Goal: Information Seeking & Learning: Learn about a topic

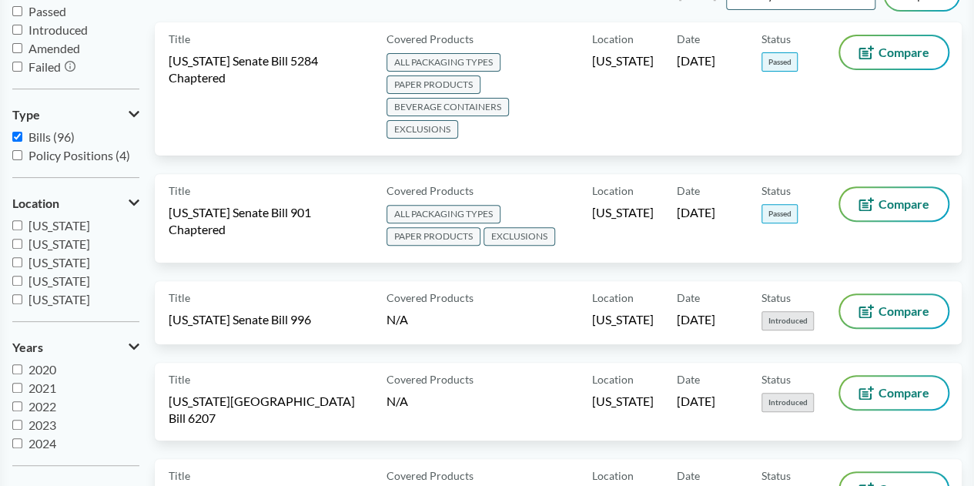
scroll to position [18, 0]
click at [17, 443] on input "2025" at bounding box center [17, 443] width 10 height 10
checkbox input "true"
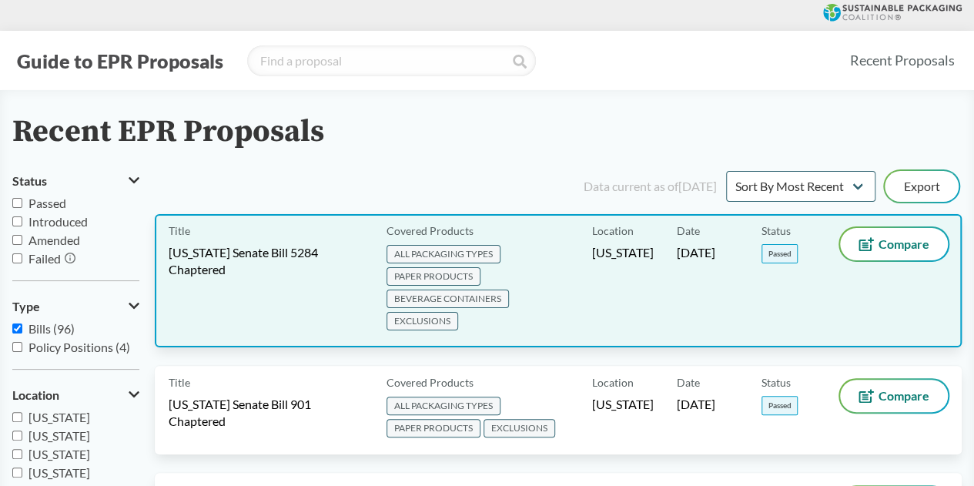
scroll to position [1758, 0]
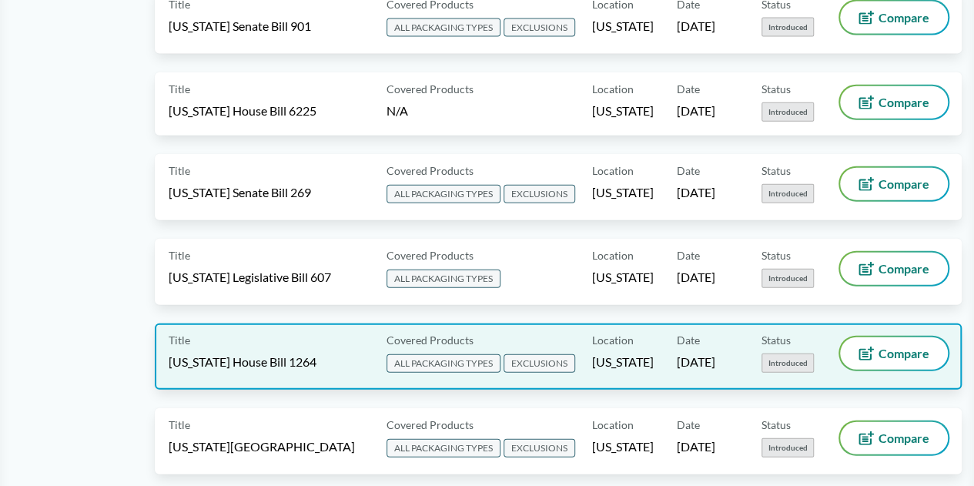
click at [254, 354] on span "Hawaii House Bill 1264" at bounding box center [243, 362] width 148 height 17
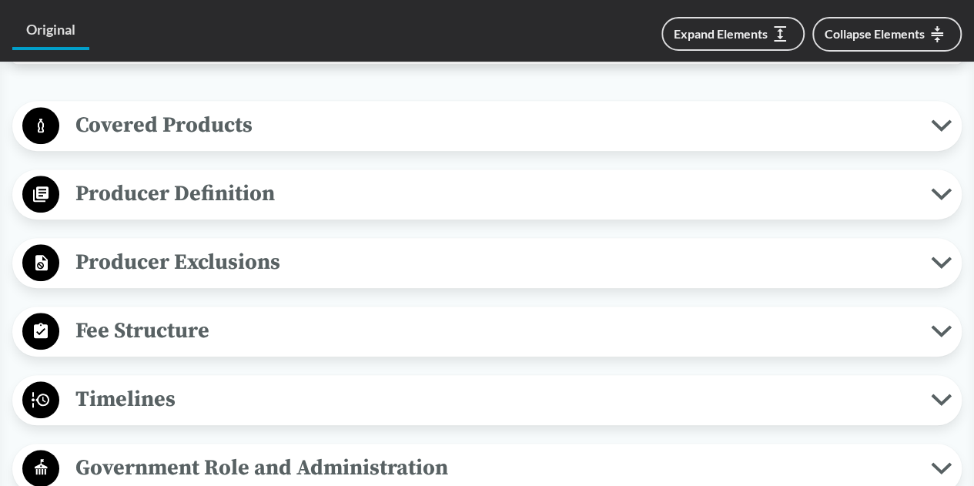
scroll to position [545, 0]
click at [459, 122] on span "Covered Products" at bounding box center [495, 124] width 872 height 35
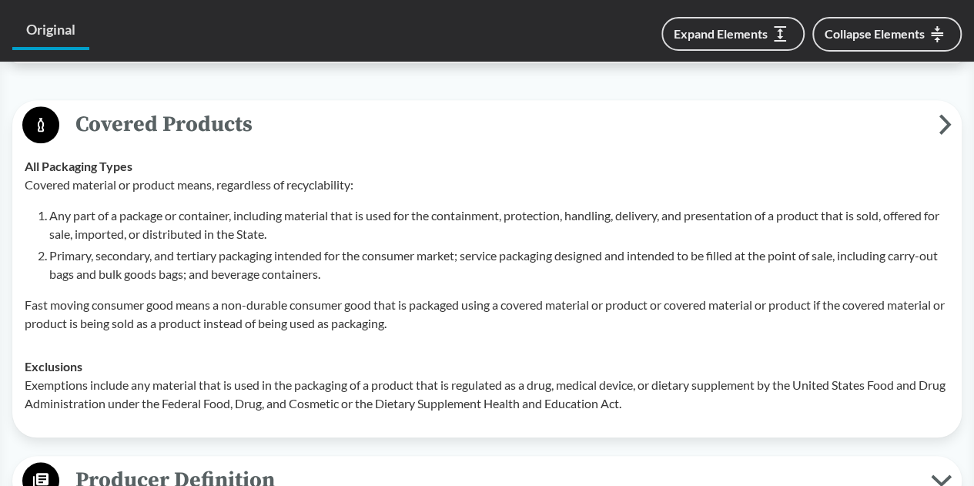
click at [460, 124] on button "Covered Products" at bounding box center [487, 125] width 939 height 39
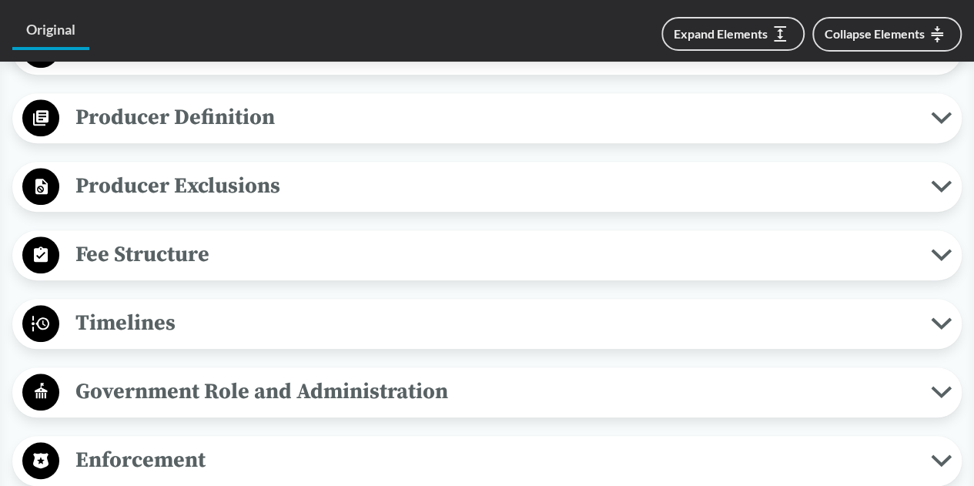
scroll to position [617, 0]
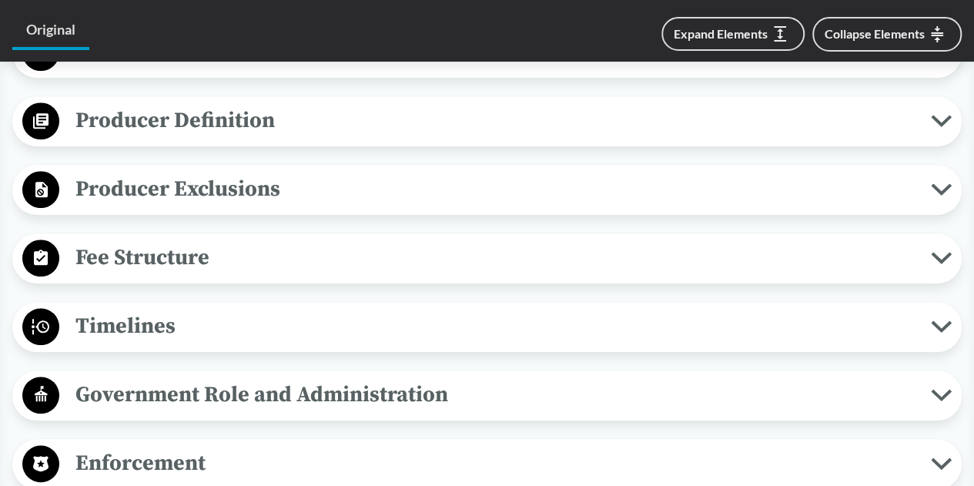
click at [567, 337] on div "Covered Products All Packaging Types Covered material or product means, regardl…" at bounding box center [487, 293] width 950 height 530
click at [574, 317] on span "Timelines" at bounding box center [495, 326] width 872 height 35
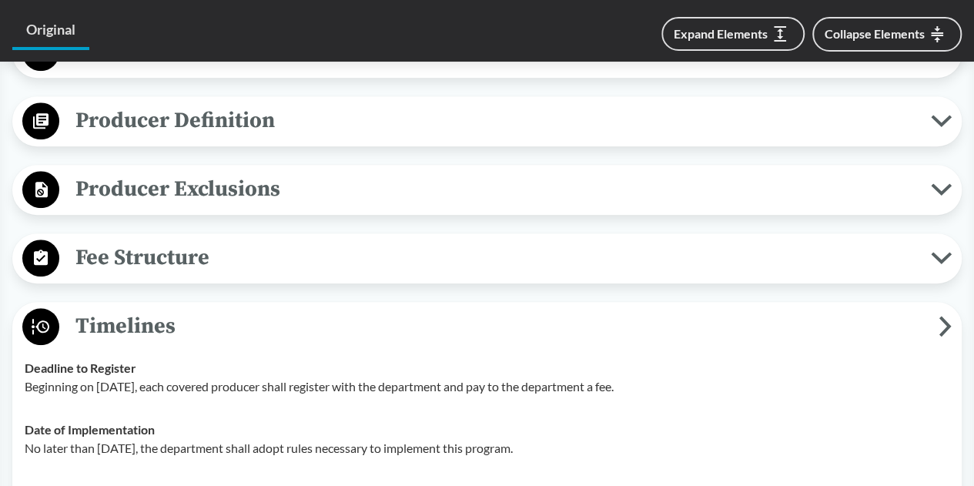
click at [574, 317] on span "Timelines" at bounding box center [499, 326] width 880 height 35
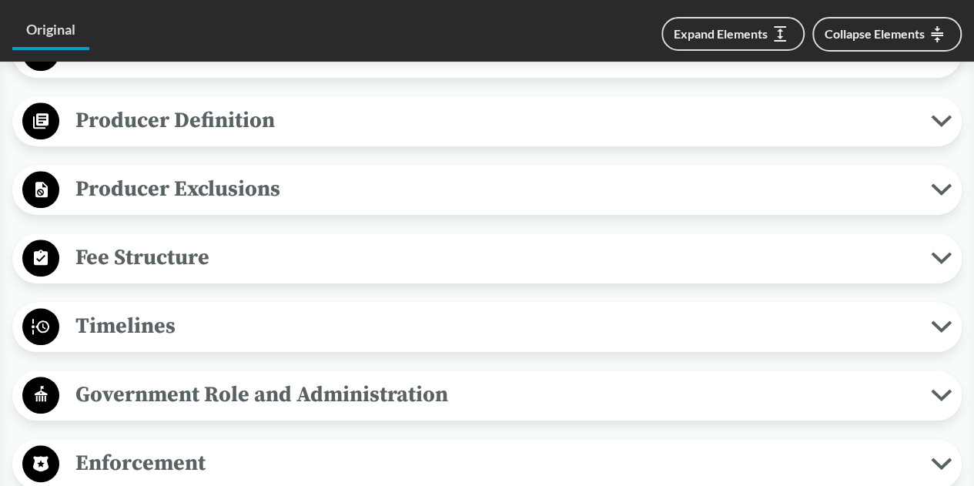
click at [574, 317] on span "Timelines" at bounding box center [495, 326] width 872 height 35
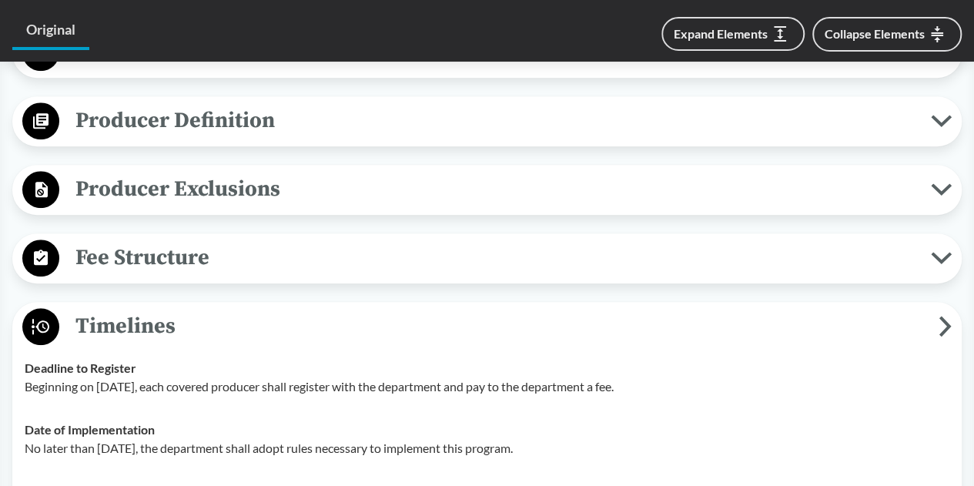
click at [574, 317] on span "Timelines" at bounding box center [499, 326] width 880 height 35
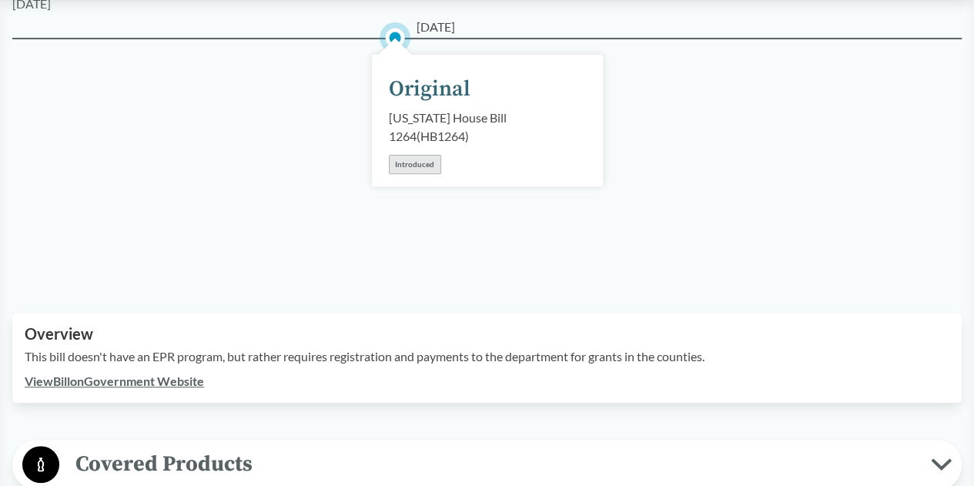
scroll to position [202, 0]
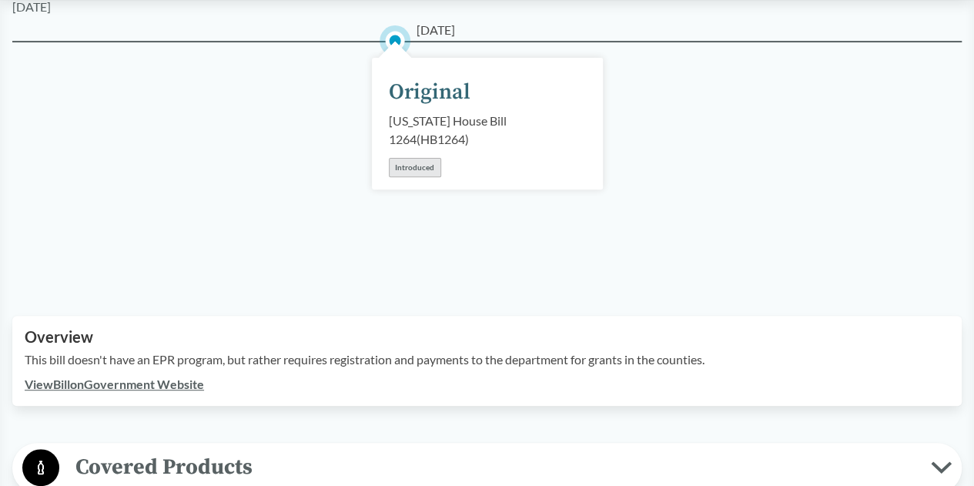
click at [120, 377] on link "View Bill on Government Website" at bounding box center [114, 384] width 179 height 15
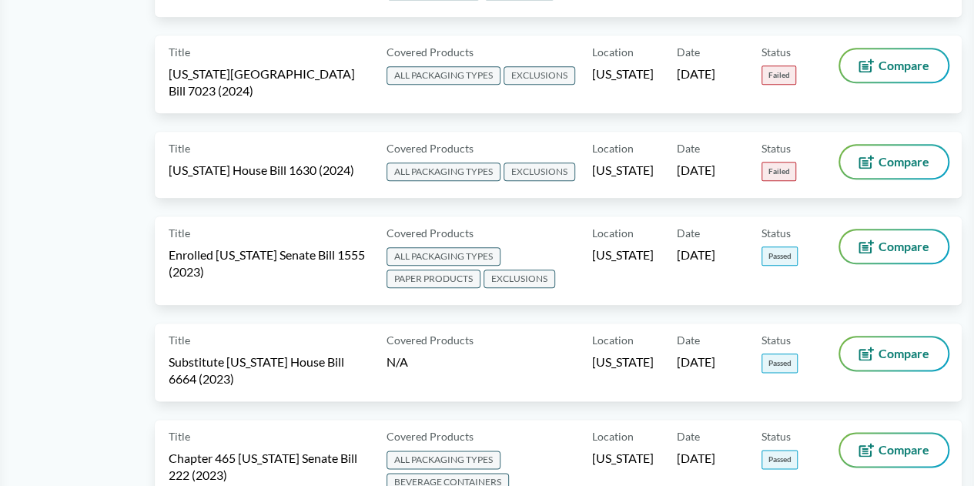
scroll to position [4258, 0]
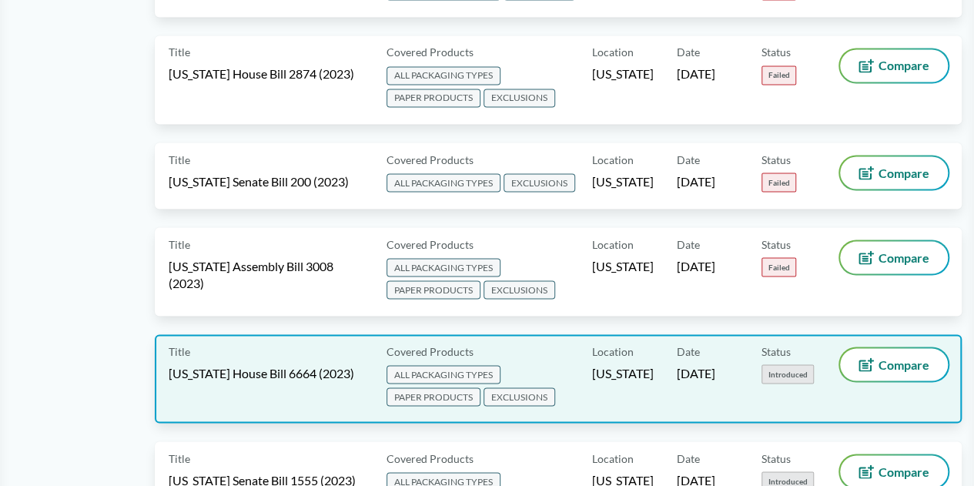
click at [316, 364] on span "Connecticut House Bill 6664 (2023)" at bounding box center [262, 372] width 186 height 17
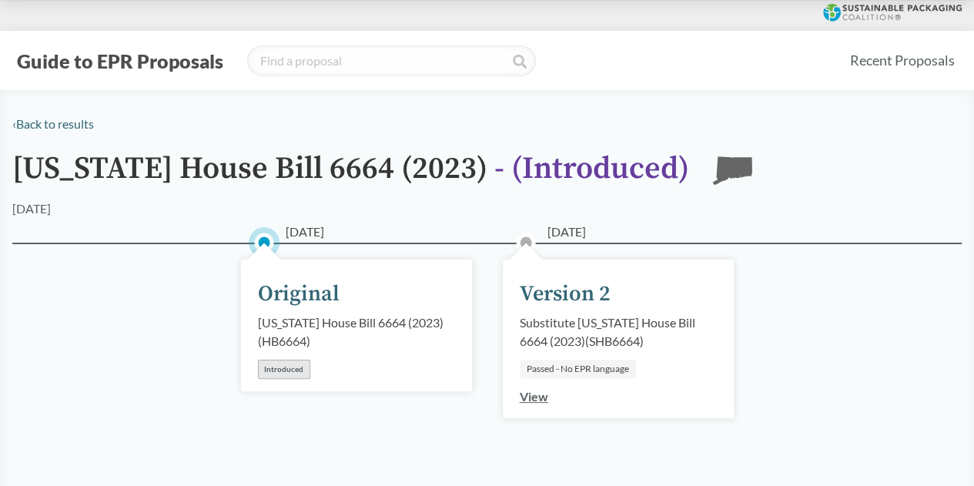
click at [535, 398] on link "View" at bounding box center [534, 396] width 28 height 15
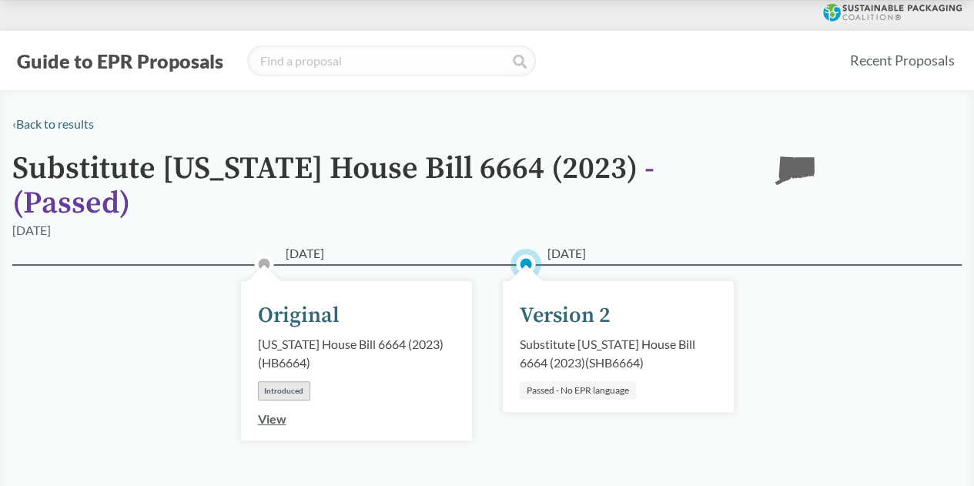
click at [567, 355] on div "Substitute Connecticut House Bill 6664 (2023) ( SHB6664 )" at bounding box center [618, 353] width 197 height 37
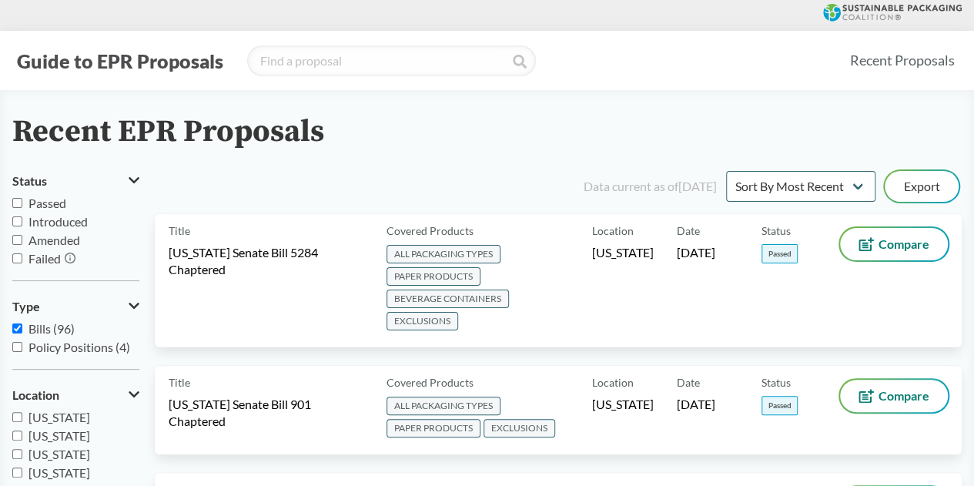
scroll to position [1507, 0]
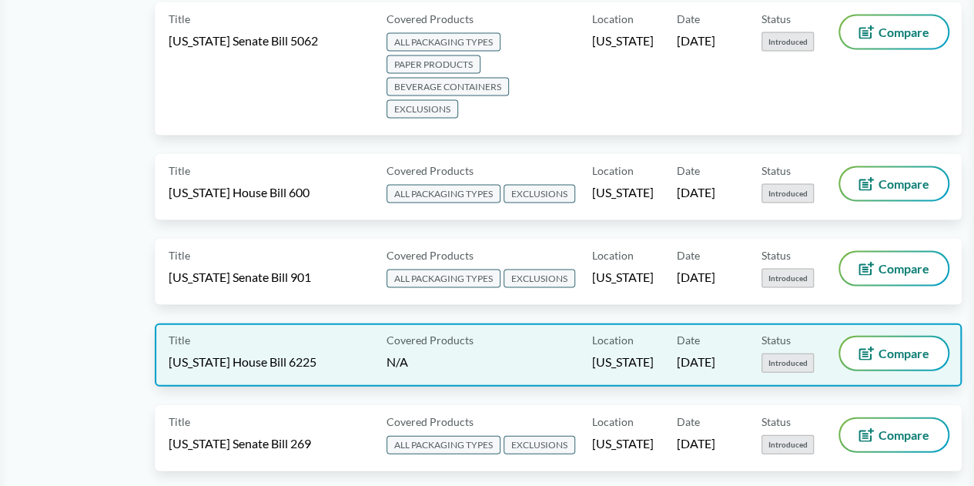
click at [245, 354] on span "Connecticut House Bill 6225" at bounding box center [243, 362] width 148 height 17
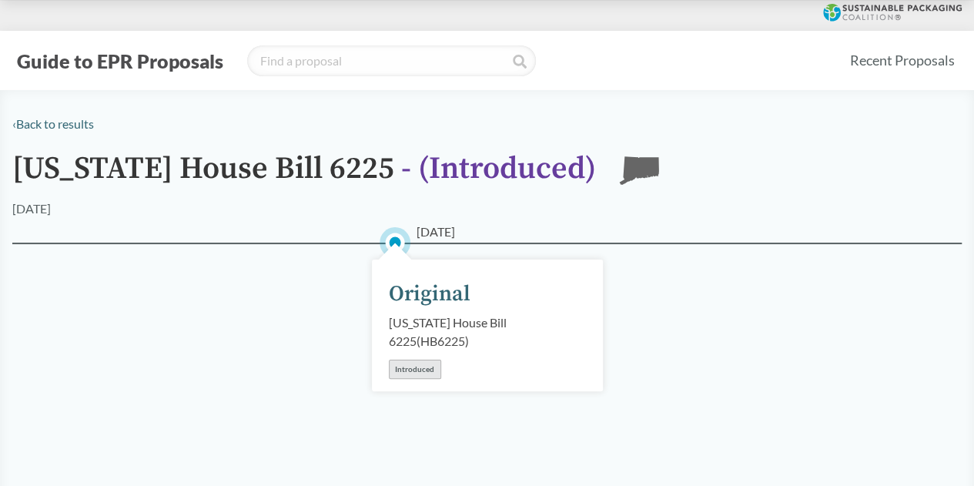
scroll to position [344, 0]
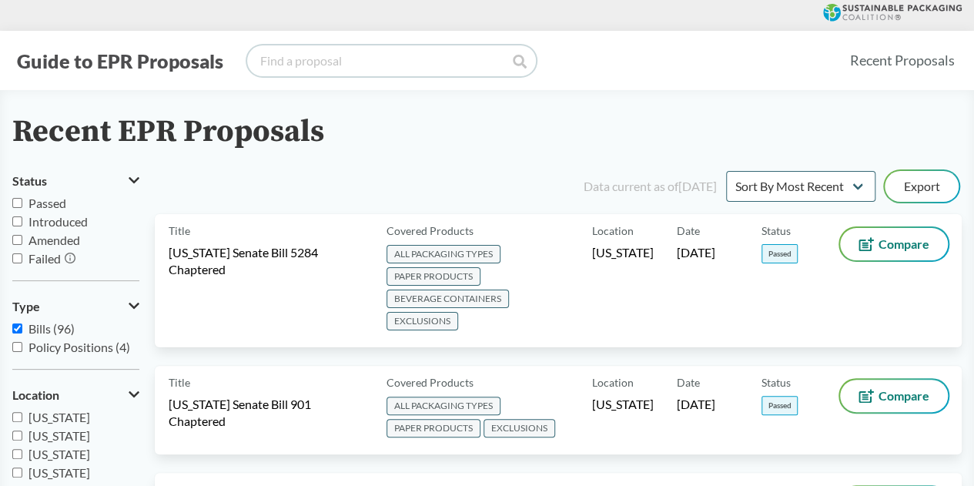
click at [337, 58] on input "search" at bounding box center [391, 60] width 289 height 31
type input "6917"
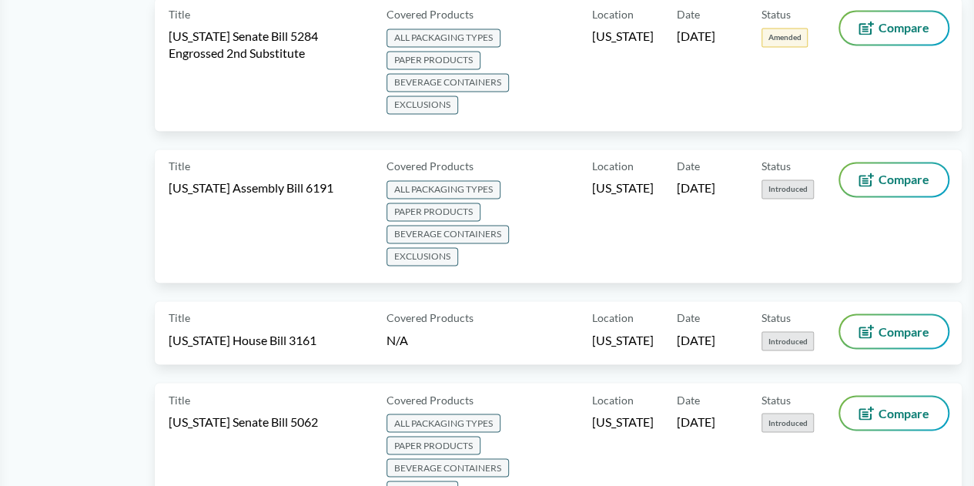
scroll to position [2802, 0]
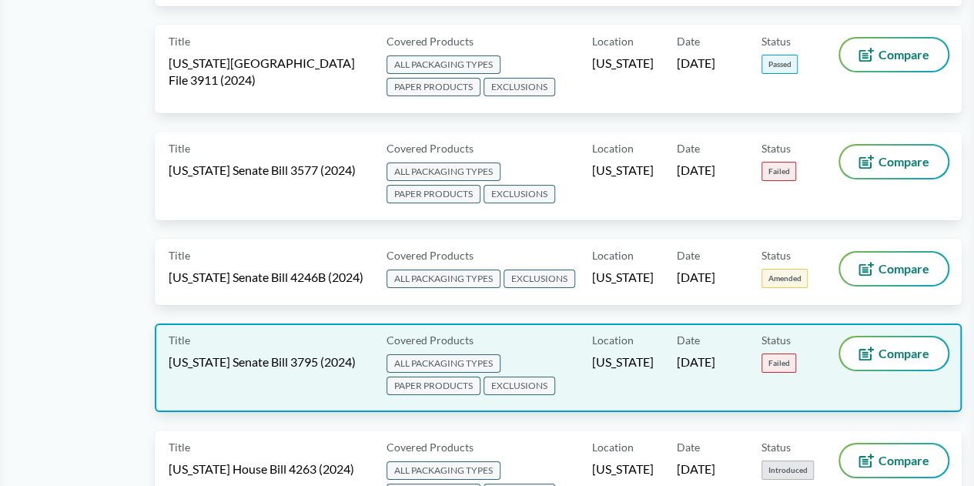
click at [270, 354] on span "Illinois Senate Bill 3795 (2024)" at bounding box center [262, 362] width 187 height 17
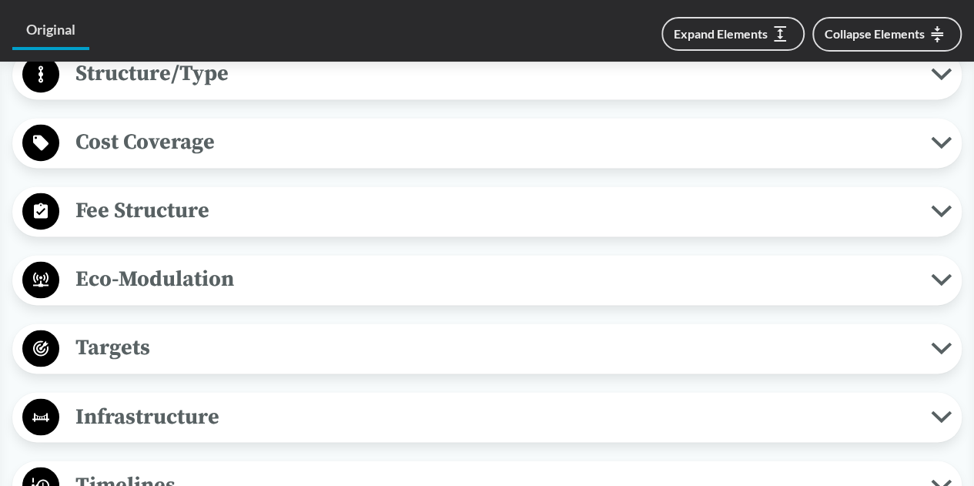
scroll to position [1087, 0]
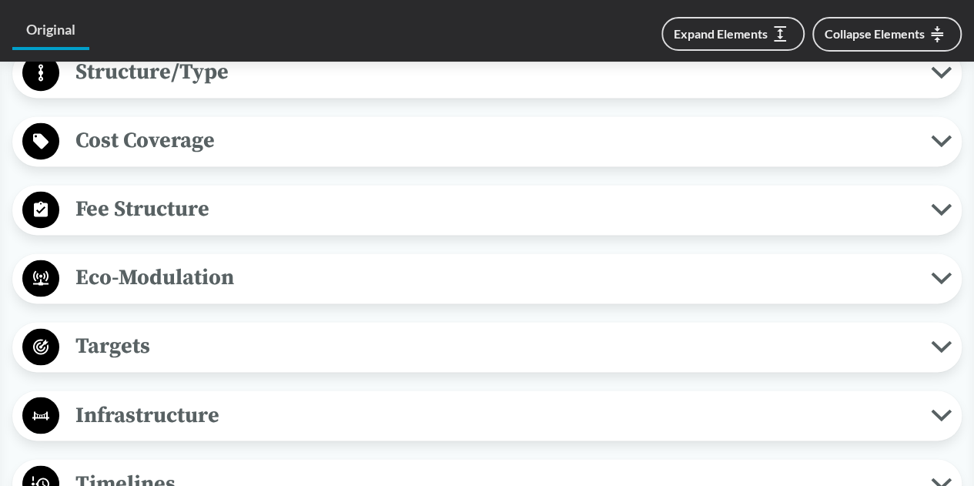
click at [345, 207] on span "Fee Structure" at bounding box center [495, 209] width 872 height 35
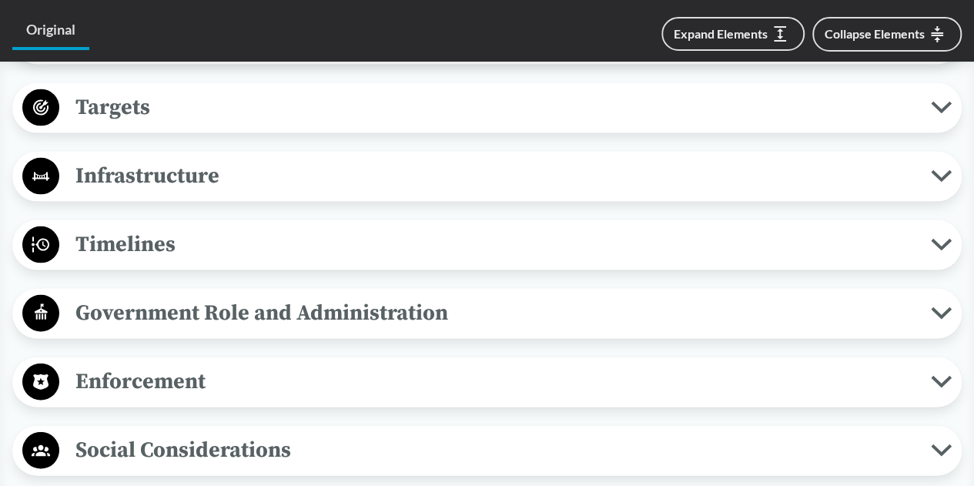
scroll to position [1513, 0]
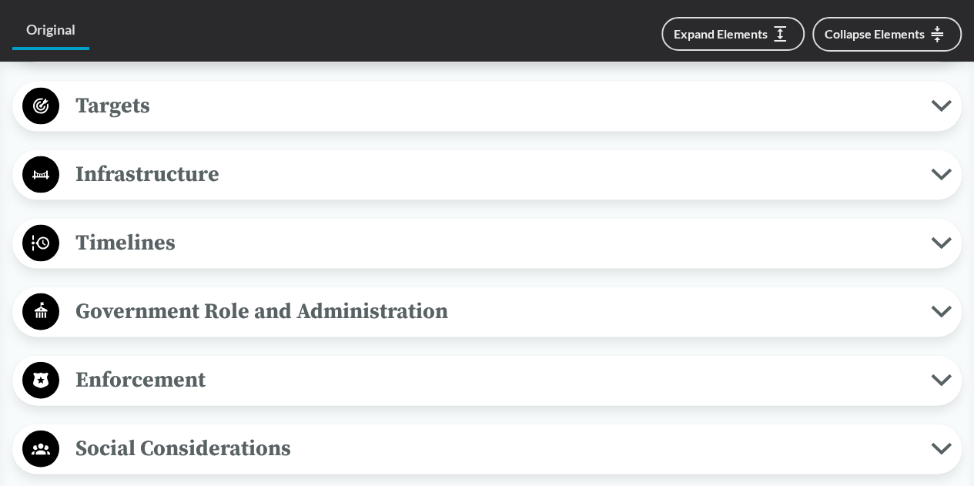
click at [340, 226] on span "Timelines" at bounding box center [495, 243] width 872 height 35
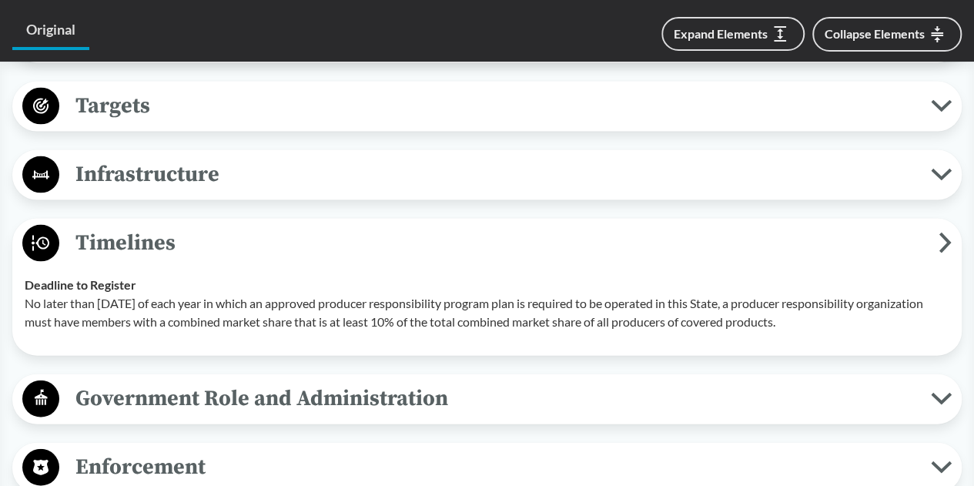
click at [350, 242] on span "Timelines" at bounding box center [499, 243] width 880 height 35
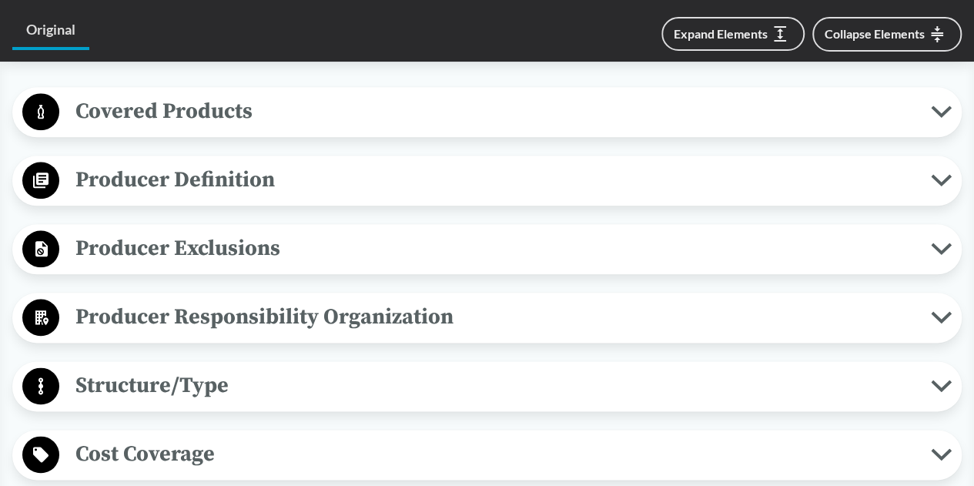
scroll to position [732, 0]
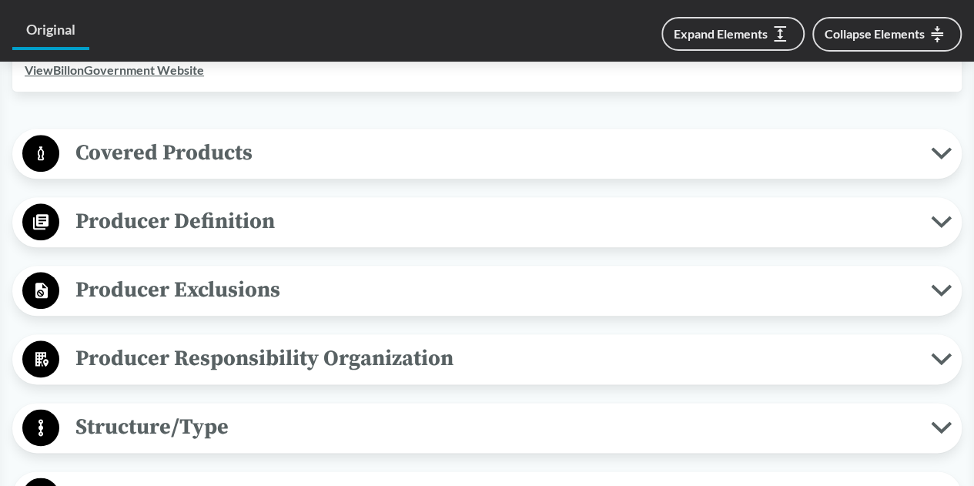
click at [471, 150] on span "Covered Products" at bounding box center [495, 153] width 872 height 35
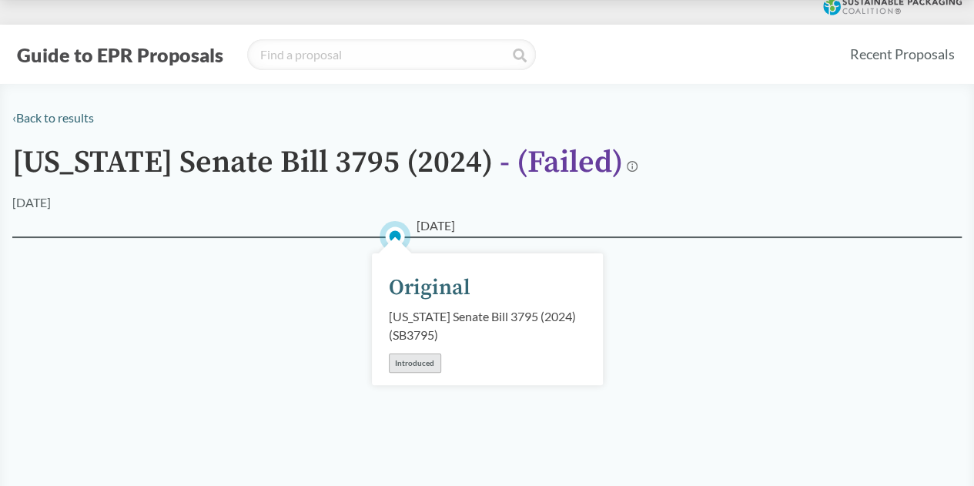
scroll to position [5, 0]
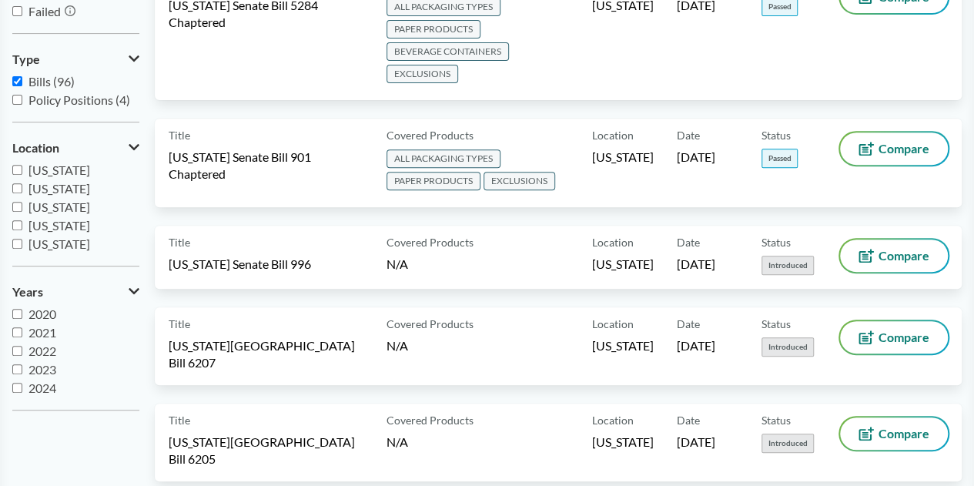
scroll to position [679, 0]
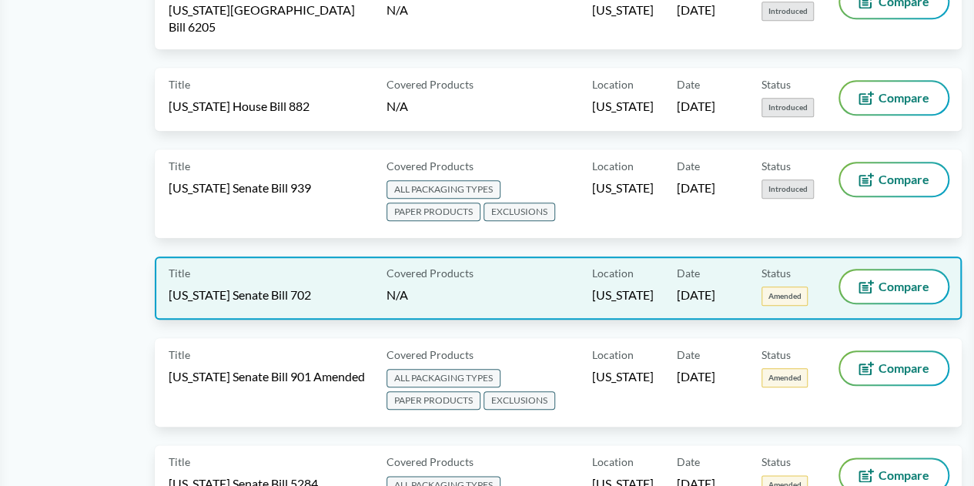
click at [313, 270] on div "Title Illinois Senate Bill 702" at bounding box center [275, 287] width 212 height 35
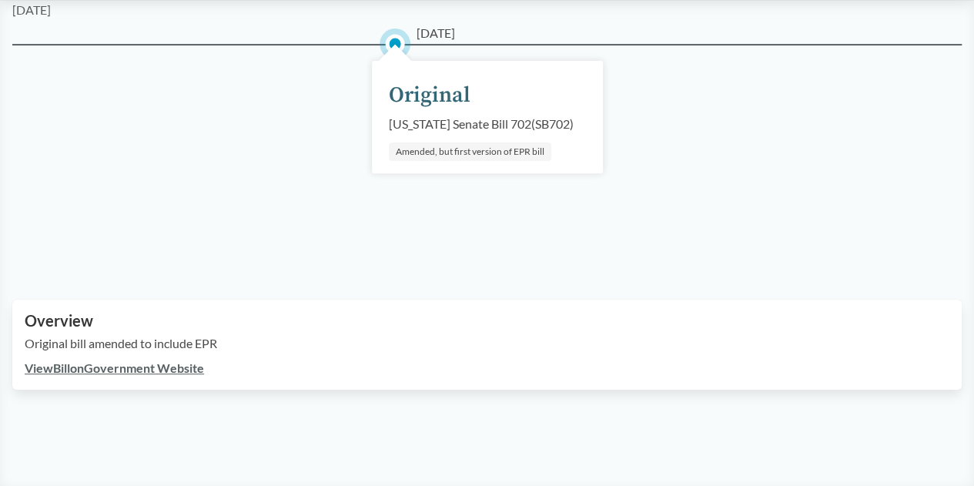
scroll to position [199, 0]
click at [158, 363] on link "View Bill on Government Website" at bounding box center [114, 367] width 179 height 15
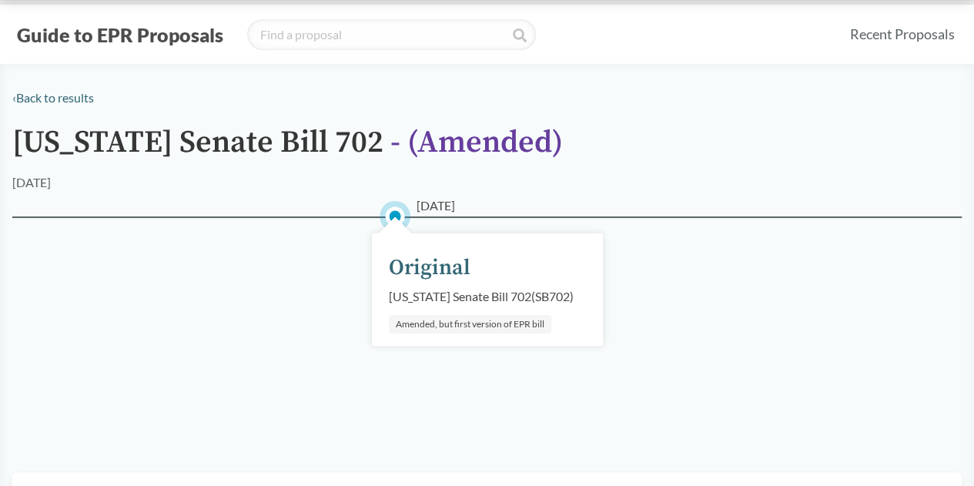
scroll to position [0, 0]
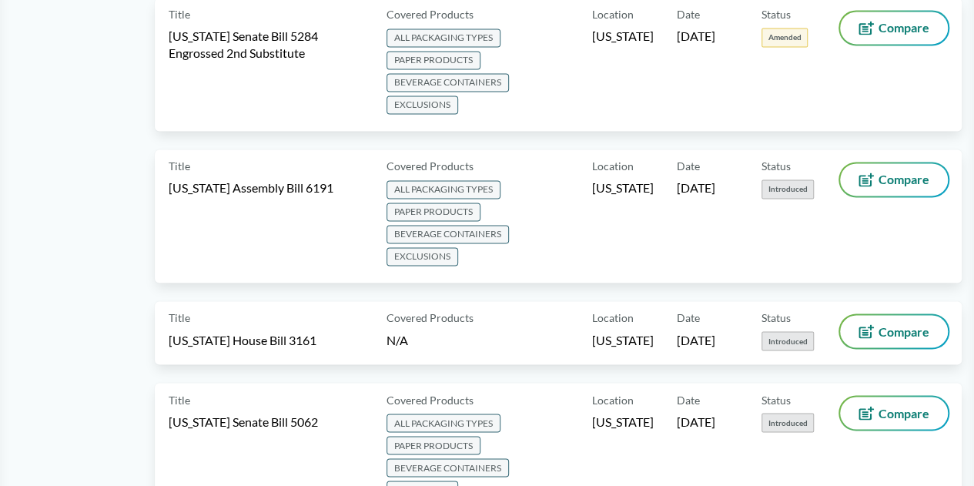
scroll to position [2802, 0]
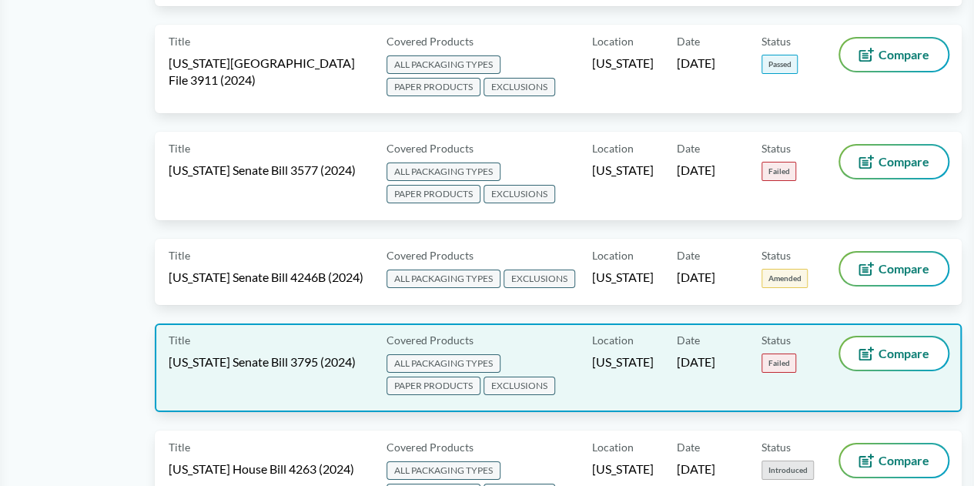
click at [258, 354] on span "Illinois Senate Bill 3795 (2024)" at bounding box center [262, 362] width 187 height 17
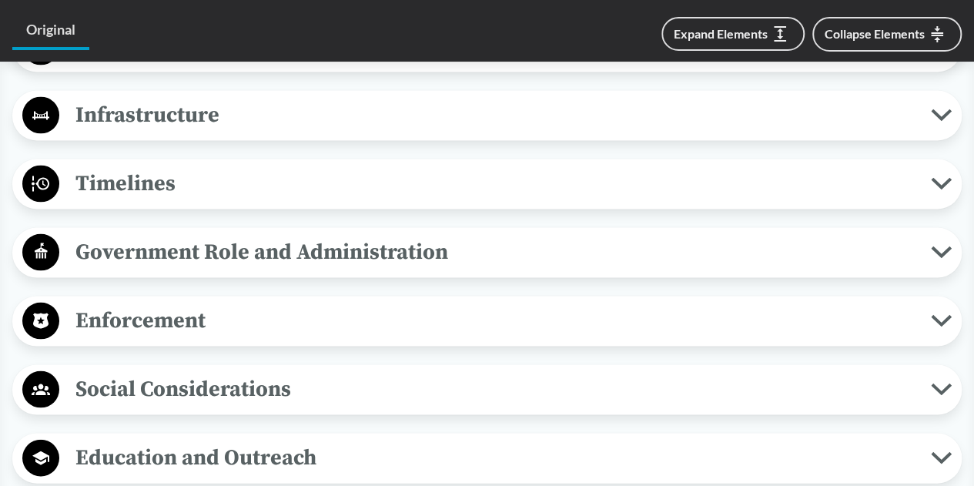
scroll to position [1388, 0]
click at [222, 179] on span "Timelines" at bounding box center [495, 182] width 872 height 35
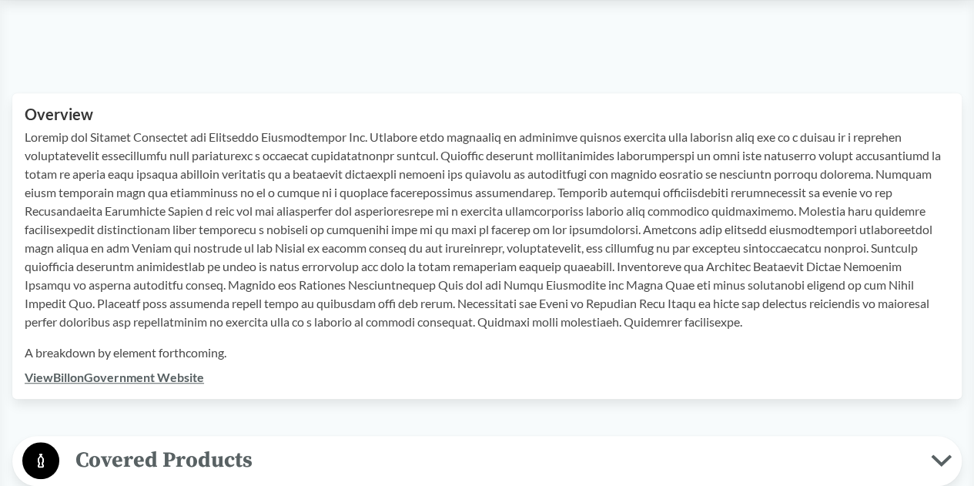
scroll to position [426, 0]
click at [180, 382] on link "View Bill on Government Website" at bounding box center [114, 375] width 179 height 15
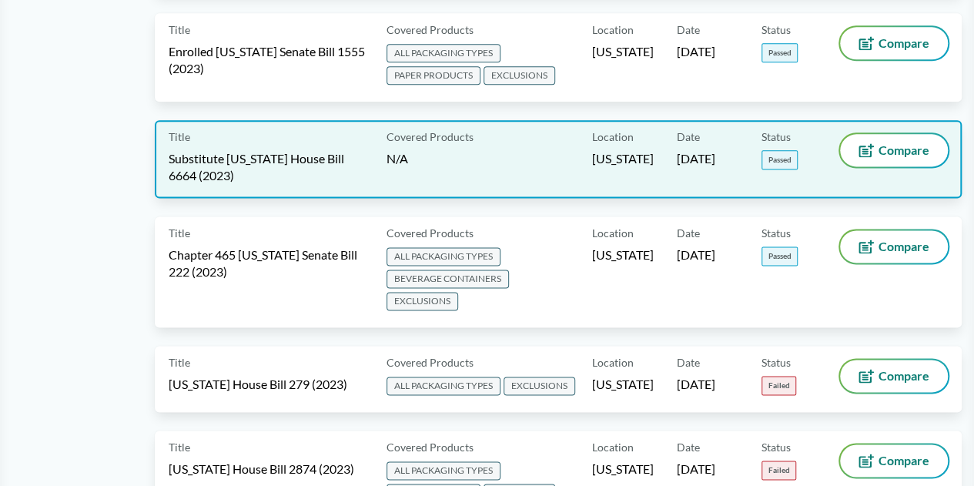
scroll to position [491, 0]
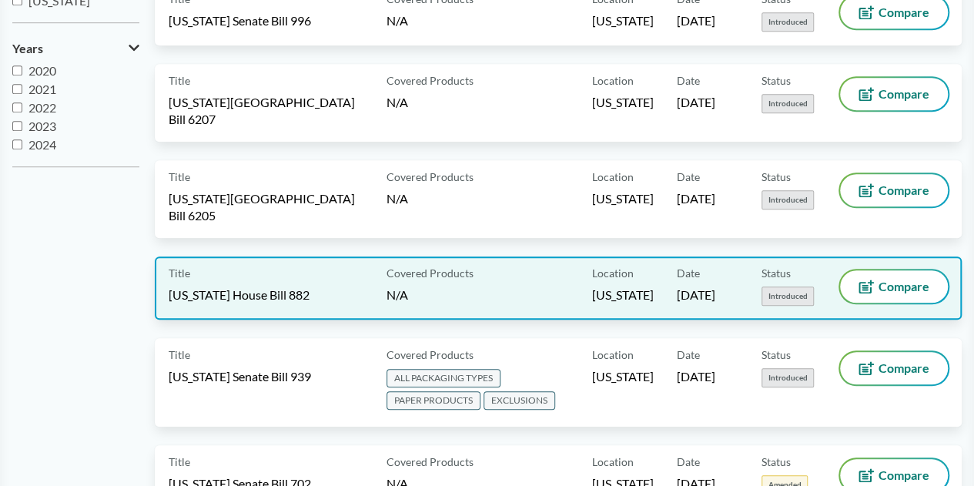
click at [287, 270] on div "Title North Carolina House Bill 882" at bounding box center [275, 287] width 212 height 35
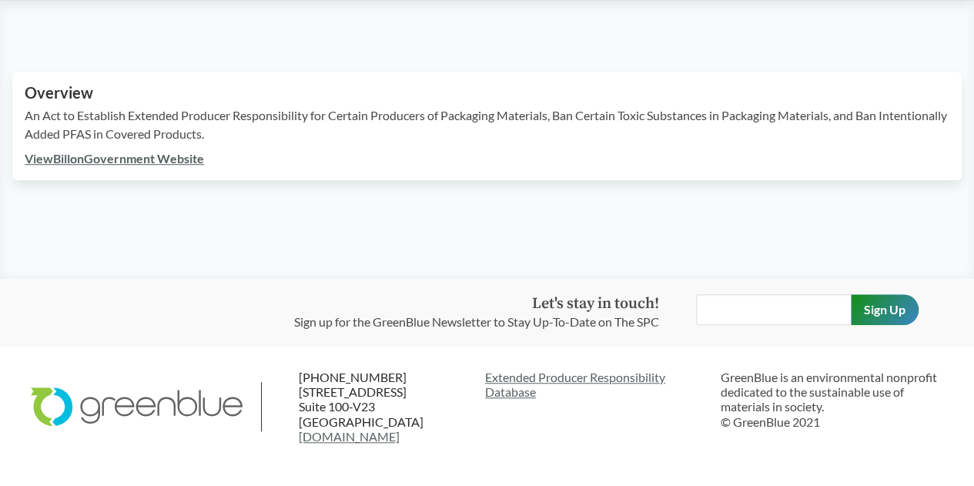
scroll to position [428, 0]
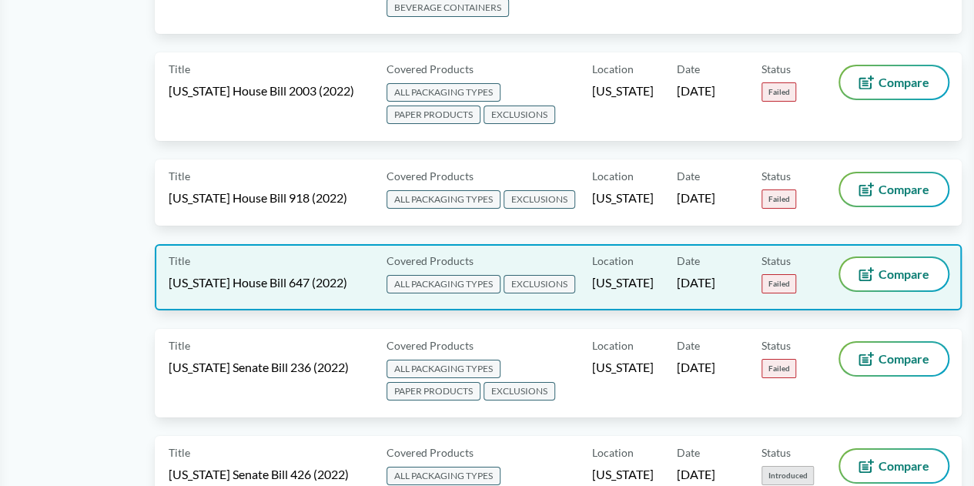
scroll to position [210, 0]
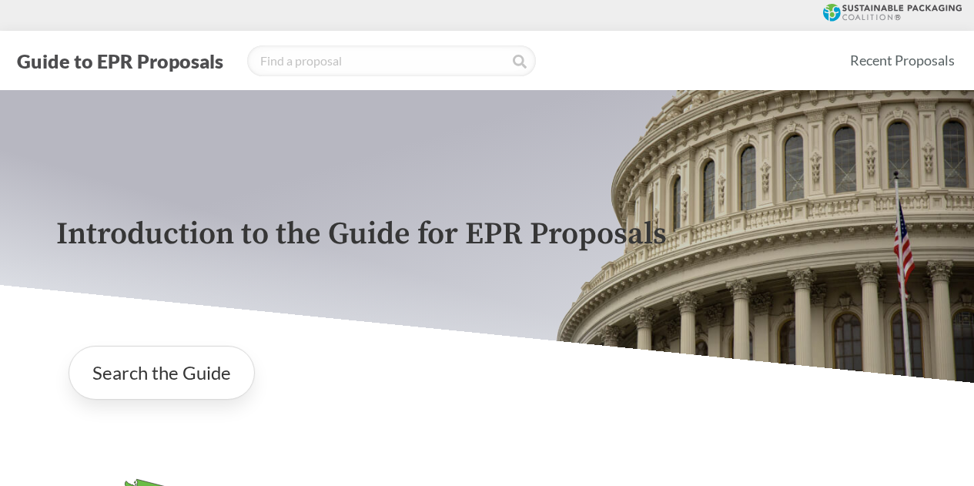
scroll to position [280, 0]
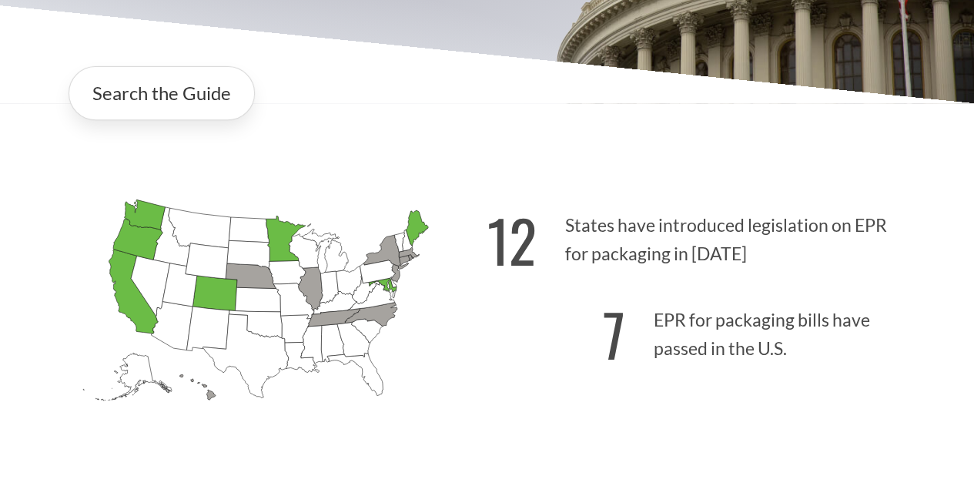
scroll to position [846, 0]
